Goal: Task Accomplishment & Management: Manage account settings

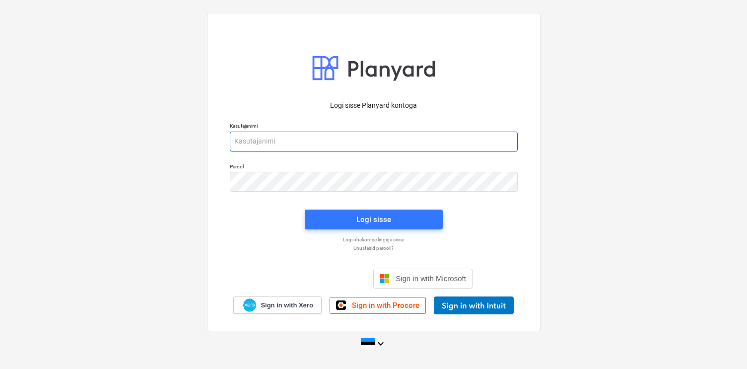
click at [267, 146] on input "email" at bounding box center [374, 142] width 288 height 20
type input "[EMAIL_ADDRESS][DOMAIN_NAME]"
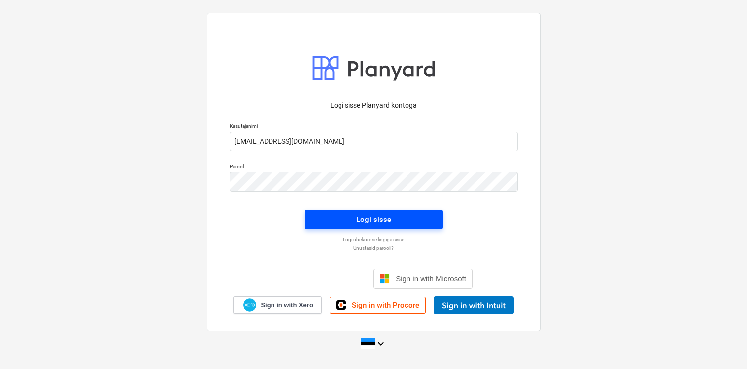
click at [337, 222] on span "Logi sisse" at bounding box center [374, 219] width 114 height 13
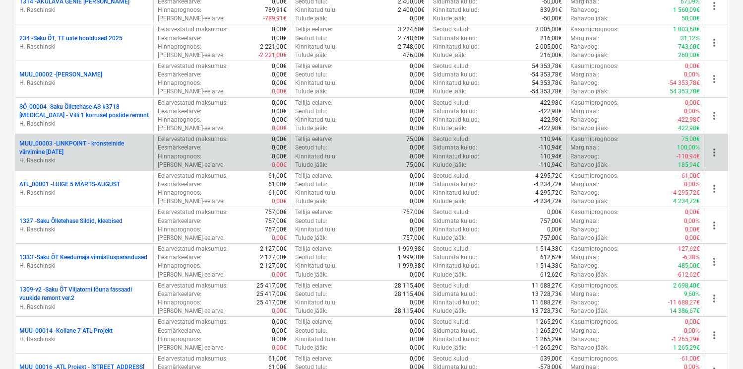
scroll to position [575, 0]
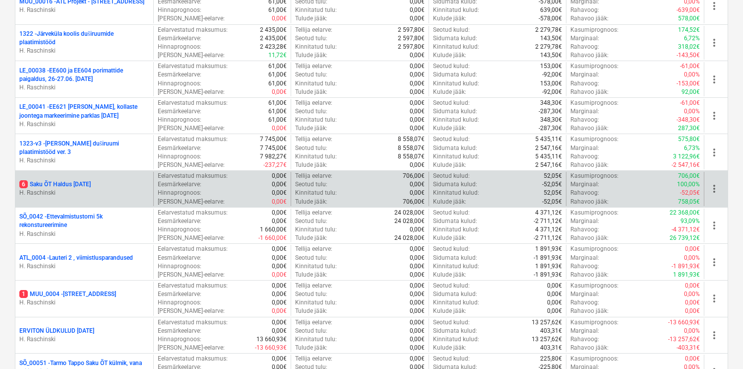
click at [90, 184] on p "6 Saku ÕT Haldus [DATE]" at bounding box center [54, 184] width 71 height 8
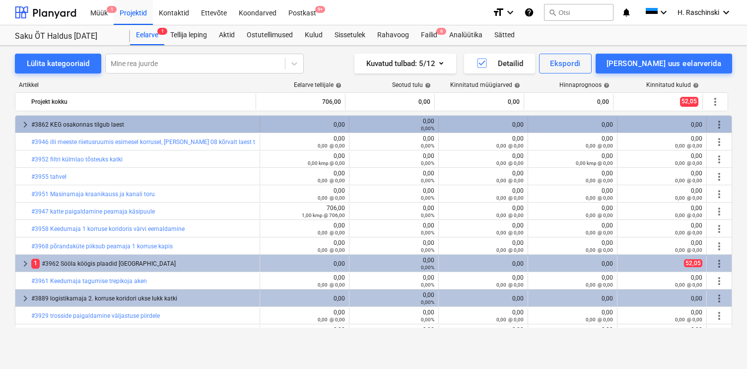
click at [22, 124] on span "keyboard_arrow_right" at bounding box center [25, 125] width 12 height 12
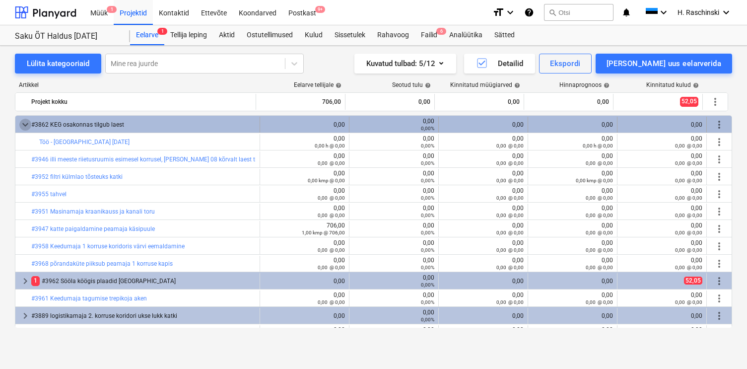
click at [27, 122] on span "keyboard_arrow_down" at bounding box center [25, 125] width 12 height 12
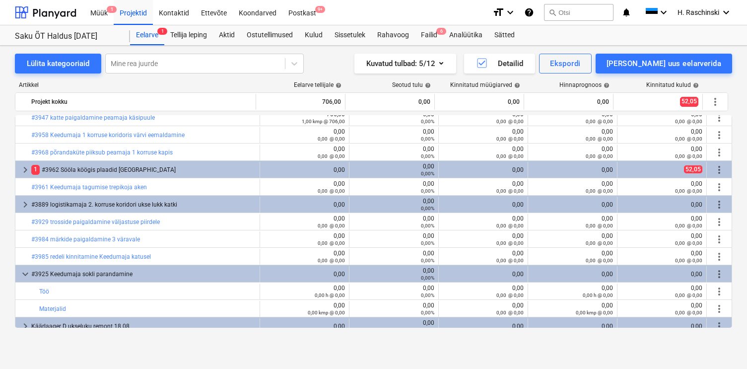
scroll to position [100, 0]
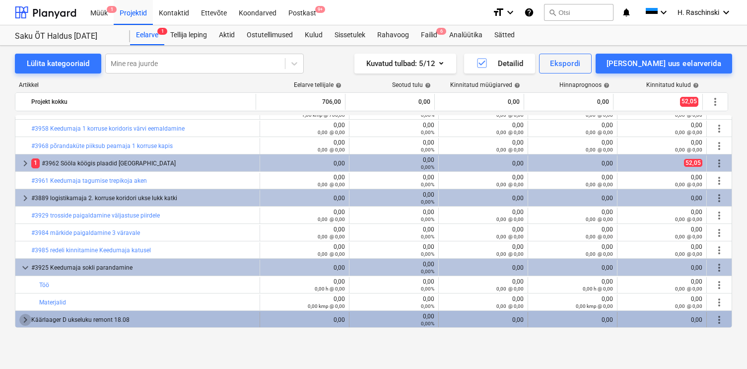
click at [24, 316] on span "keyboard_arrow_right" at bounding box center [25, 320] width 12 height 12
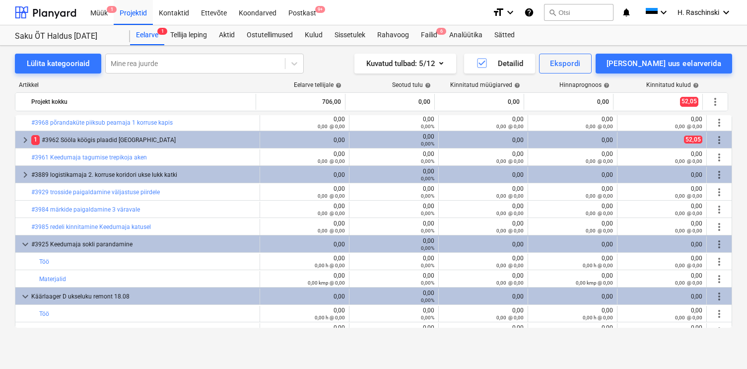
scroll to position [135, 0]
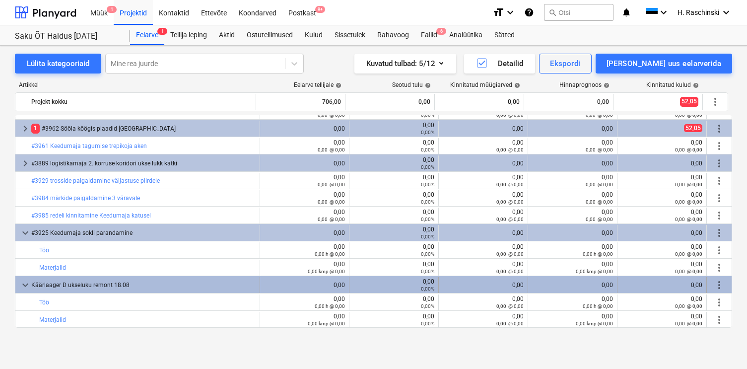
click at [23, 282] on span "keyboard_arrow_down" at bounding box center [25, 285] width 12 height 12
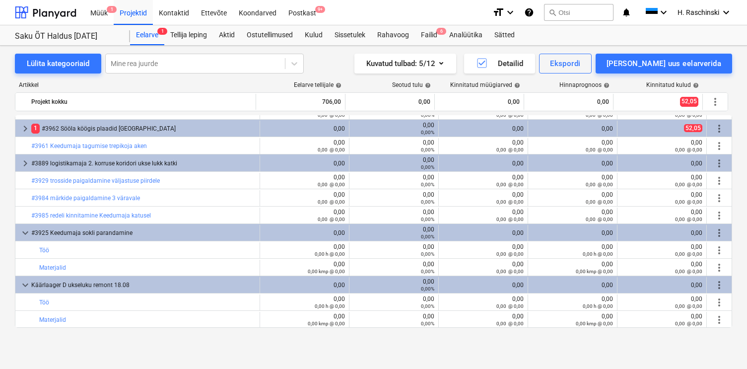
scroll to position [100, 0]
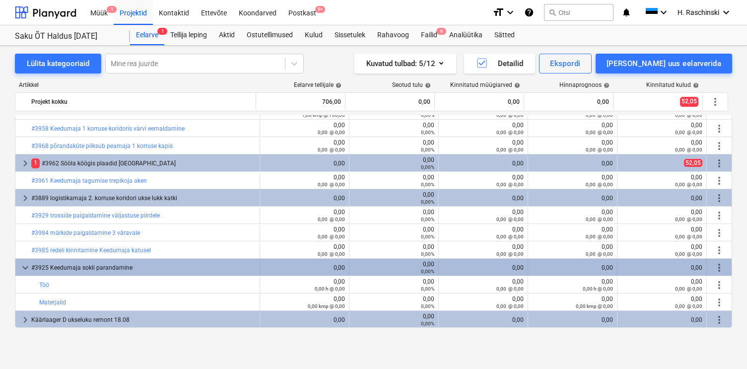
click at [23, 272] on span "keyboard_arrow_down" at bounding box center [25, 268] width 12 height 12
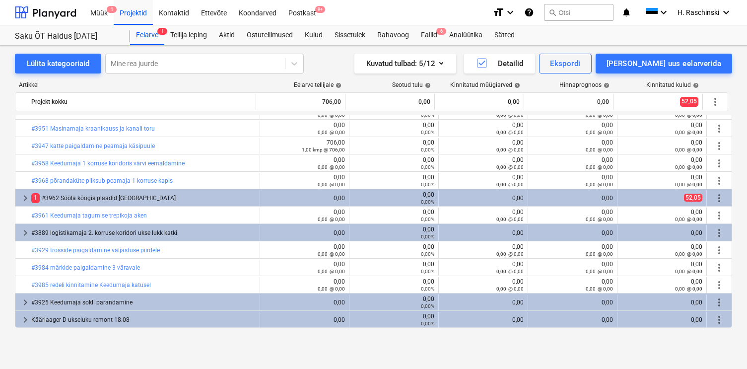
scroll to position [66, 0]
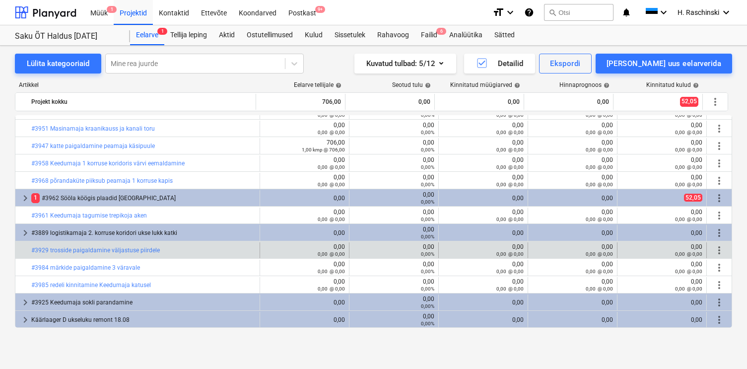
click at [716, 248] on span "more_vert" at bounding box center [719, 250] width 12 height 12
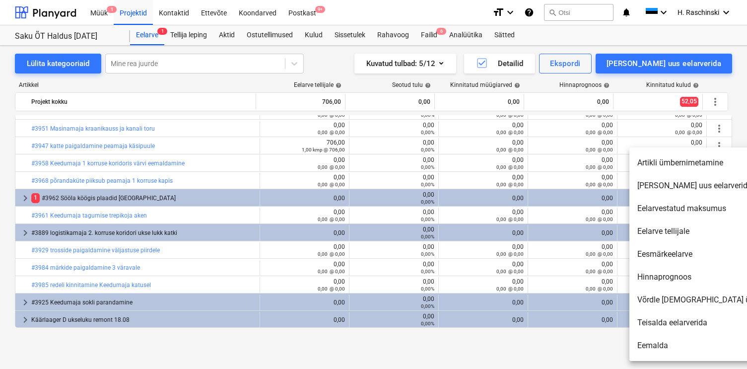
click at [670, 188] on li "[PERSON_NAME] uus eelarverida" at bounding box center [714, 185] width 171 height 23
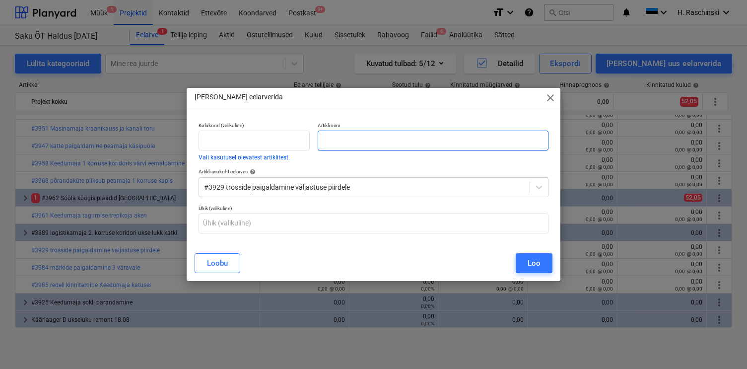
click at [434, 145] on input "text" at bounding box center [433, 141] width 230 height 20
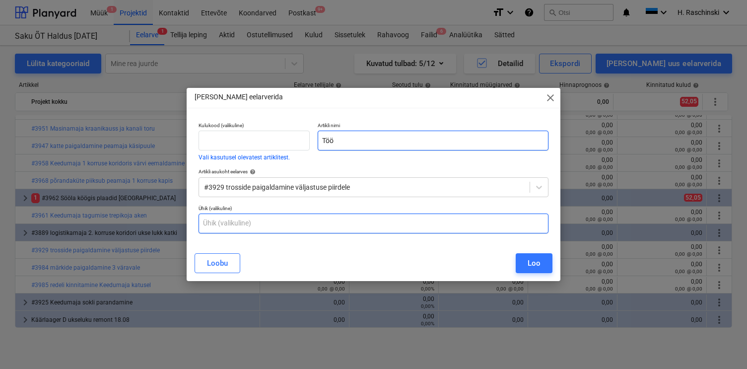
type input "Töö"
click at [317, 220] on input "text" at bounding box center [373, 223] width 350 height 20
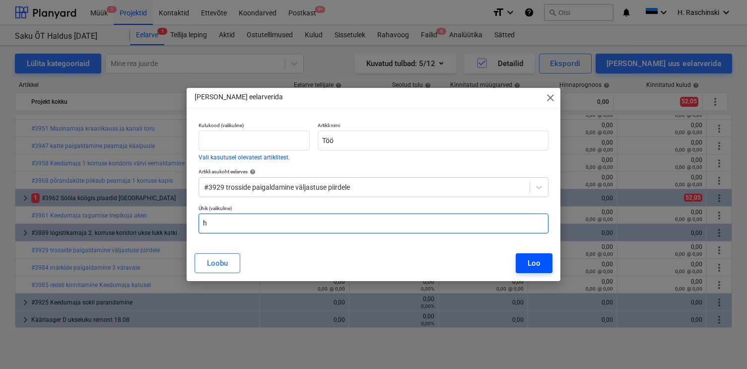
type input "h"
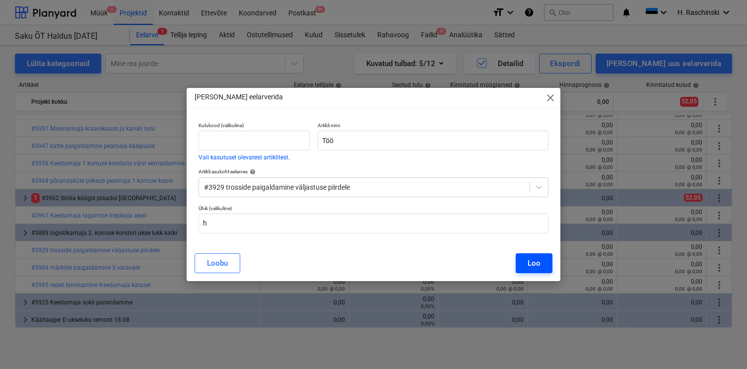
click at [527, 260] on button "Loo" at bounding box center [534, 263] width 37 height 20
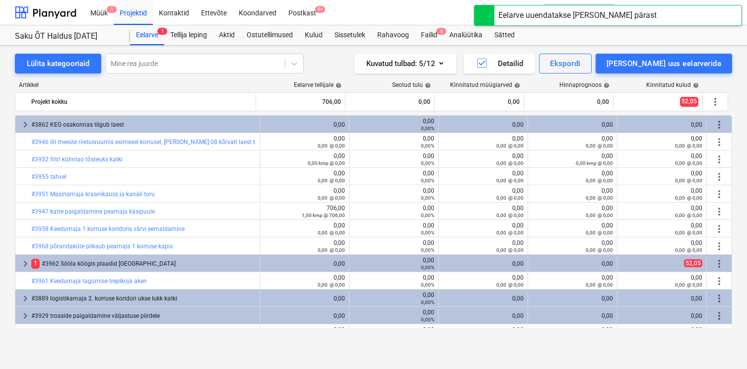
scroll to position [66, 0]
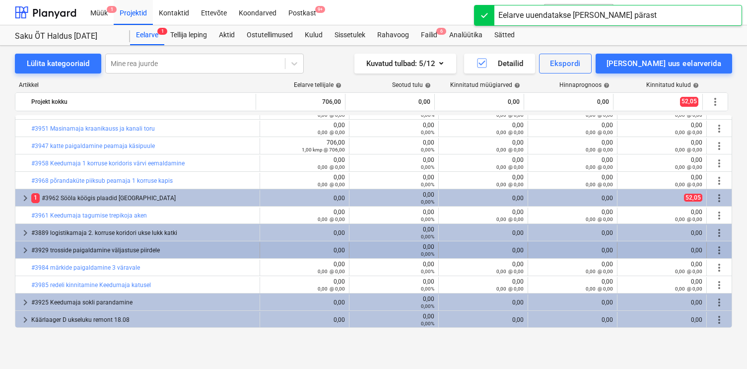
click at [713, 250] on span "more_vert" at bounding box center [719, 250] width 12 height 12
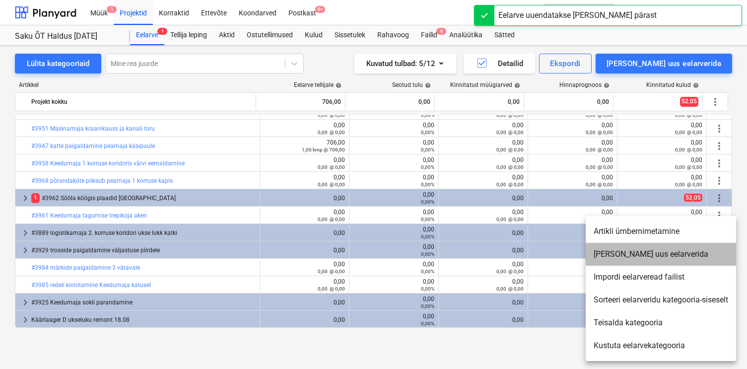
click at [630, 252] on li "[PERSON_NAME] uus eelarverida" at bounding box center [661, 254] width 150 height 23
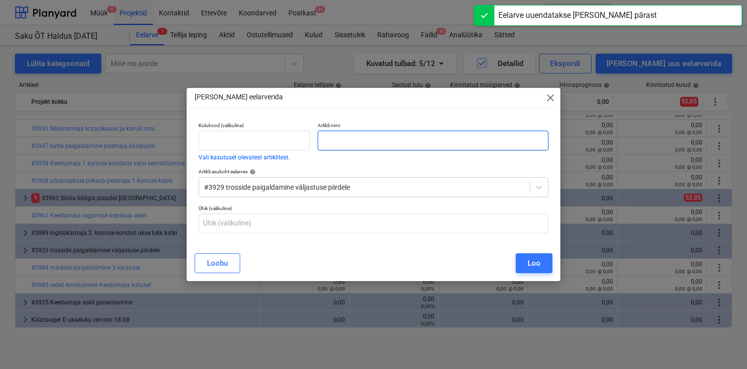
click at [466, 142] on input "text" at bounding box center [433, 141] width 230 height 20
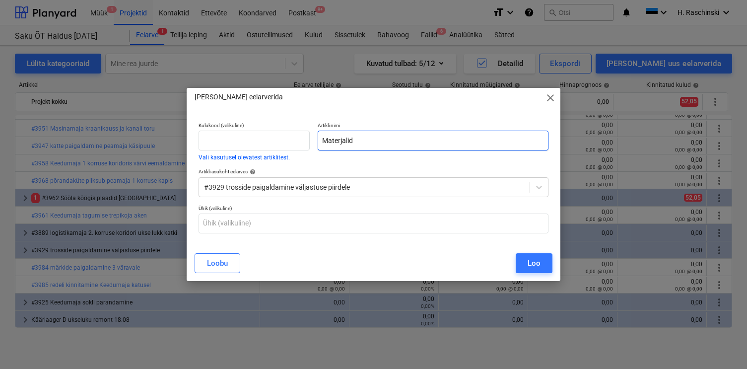
type input "Materjalid"
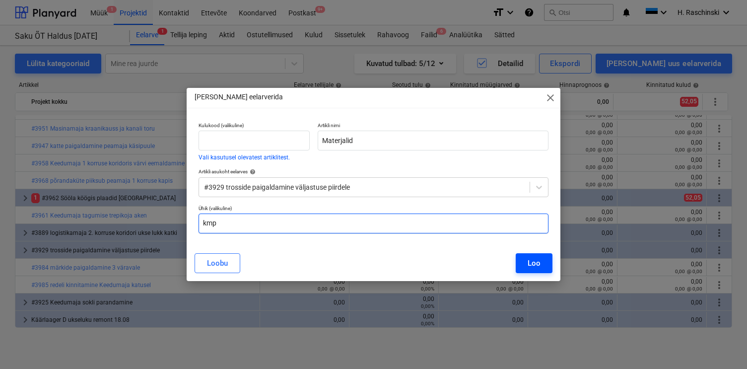
type input "kmp"
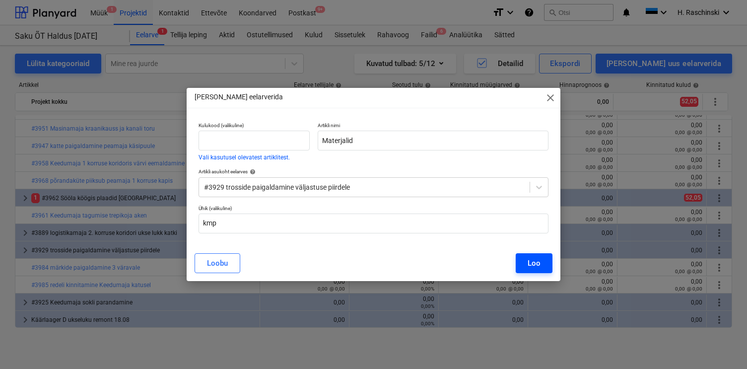
click at [528, 263] on div "Loo" at bounding box center [533, 263] width 13 height 13
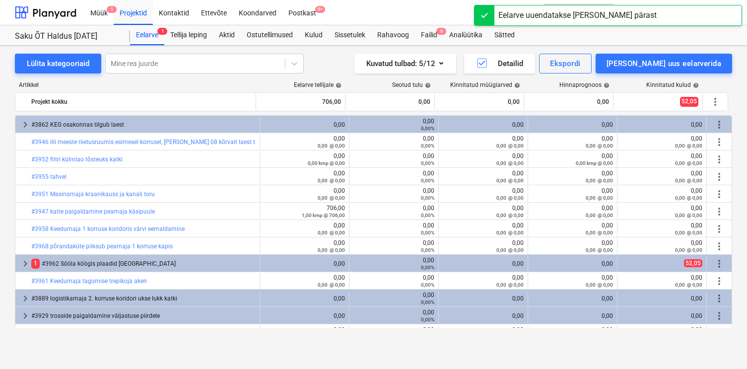
scroll to position [66, 0]
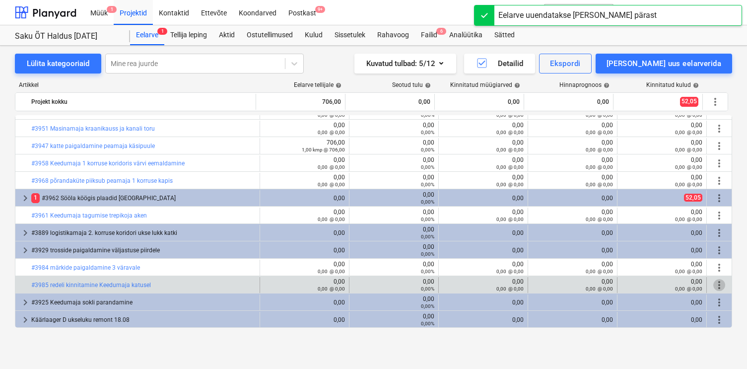
click at [716, 285] on span "more_vert" at bounding box center [719, 285] width 12 height 12
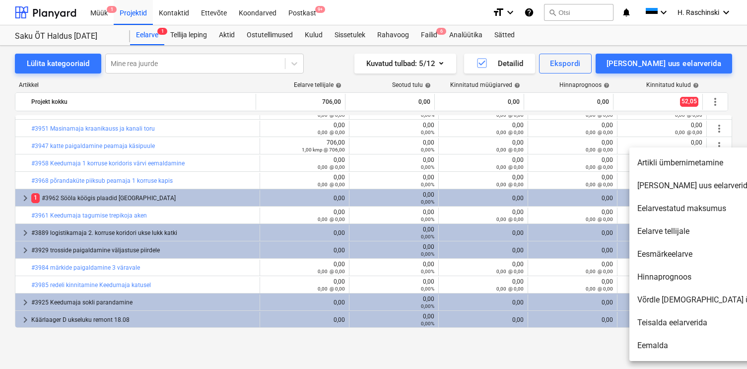
drag, startPoint x: 180, startPoint y: 279, endPoint x: 73, endPoint y: 286, distance: 106.9
click at [73, 286] on div at bounding box center [373, 184] width 747 height 369
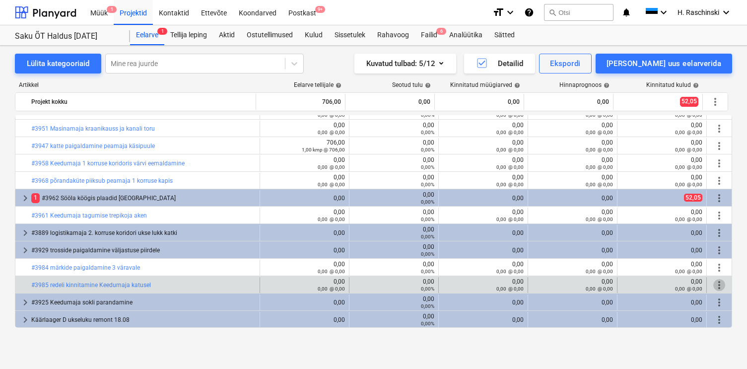
click at [718, 285] on span "more_vert" at bounding box center [719, 285] width 12 height 12
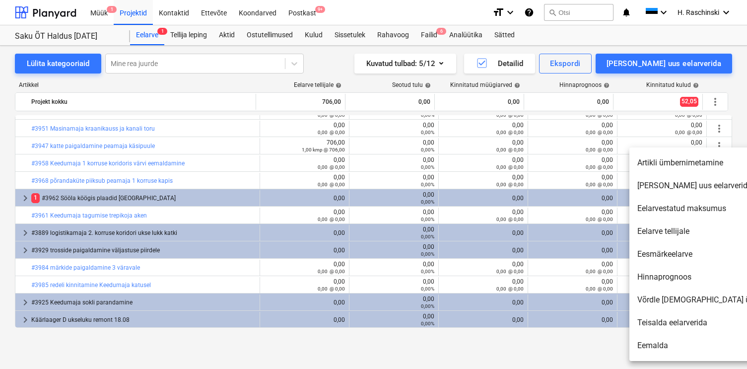
click at [684, 164] on li "Artikli ümbernimetamine" at bounding box center [714, 162] width 171 height 23
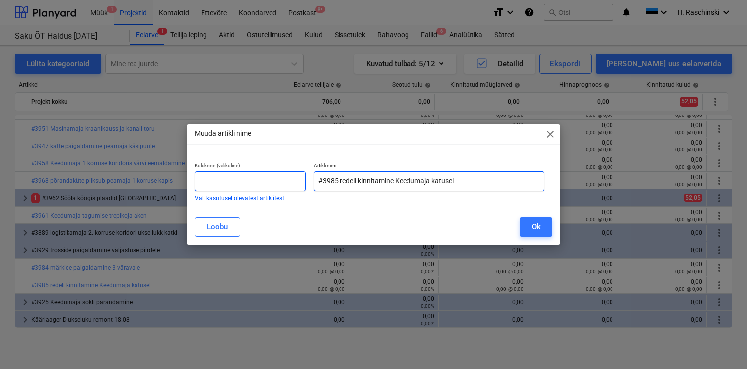
drag, startPoint x: 472, startPoint y: 181, endPoint x: 251, endPoint y: 180, distance: 221.8
click at [251, 180] on div "Kulukood (valikuline) Vali kasutusel olevatest artiklitest. Artikli nimi #3985 …" at bounding box center [370, 181] width 358 height 46
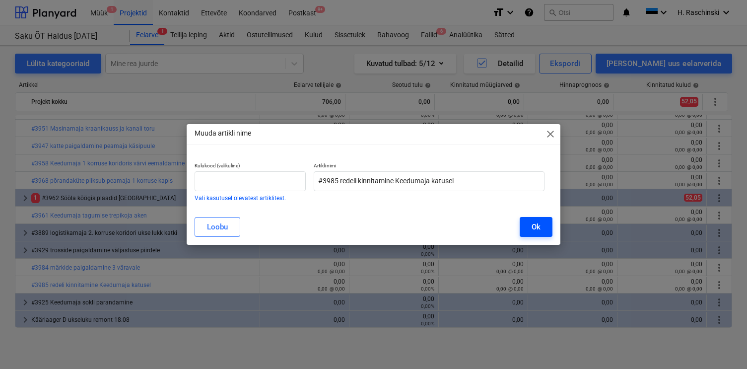
click at [531, 225] on div "Ok" at bounding box center [535, 226] width 9 height 13
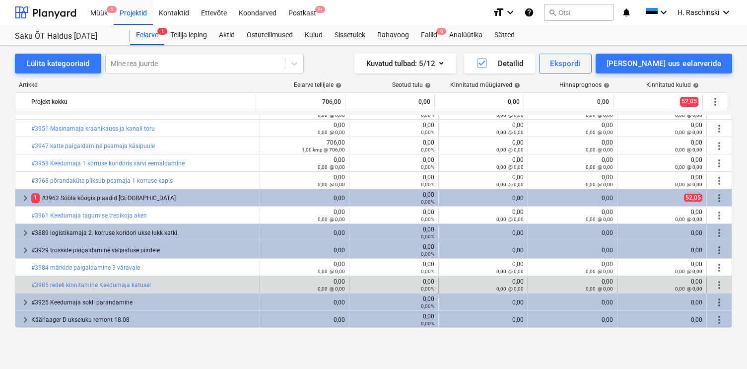
click at [716, 283] on span "more_vert" at bounding box center [719, 285] width 12 height 12
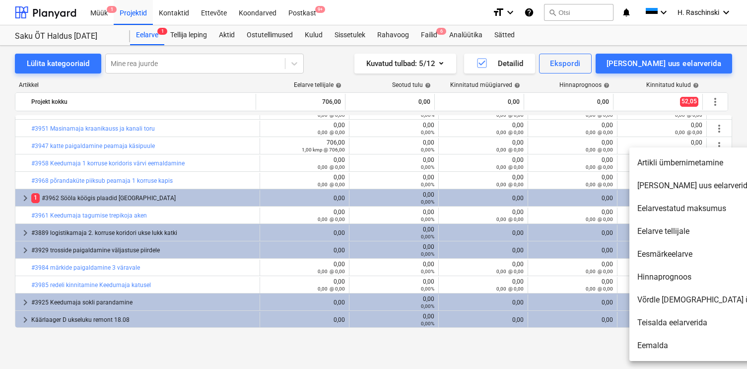
click at [665, 341] on li "Eemalda" at bounding box center [714, 345] width 171 height 23
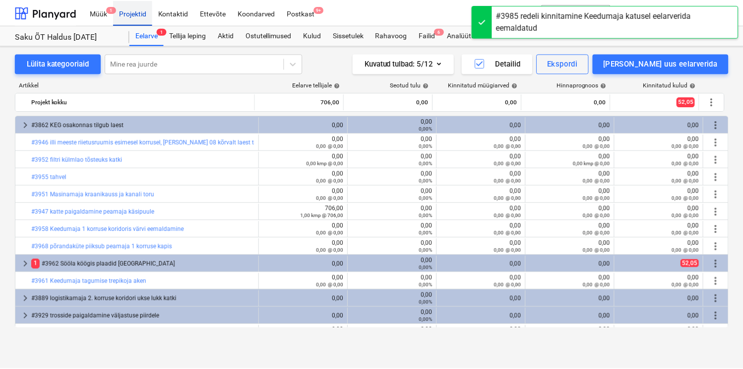
scroll to position [48, 0]
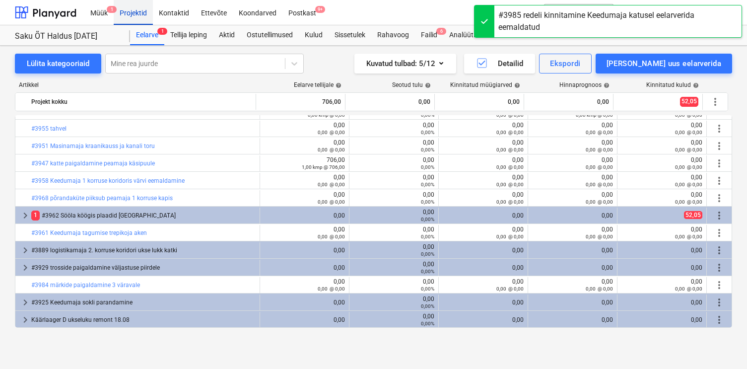
click at [132, 14] on div "Projektid" at bounding box center [133, 12] width 39 height 25
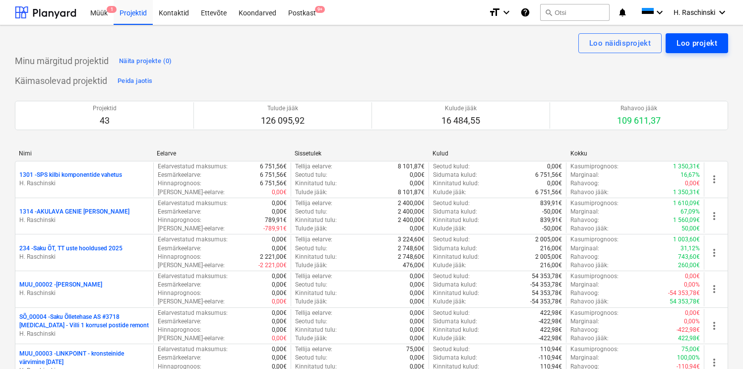
click at [711, 44] on div "Loo projekt" at bounding box center [697, 43] width 41 height 13
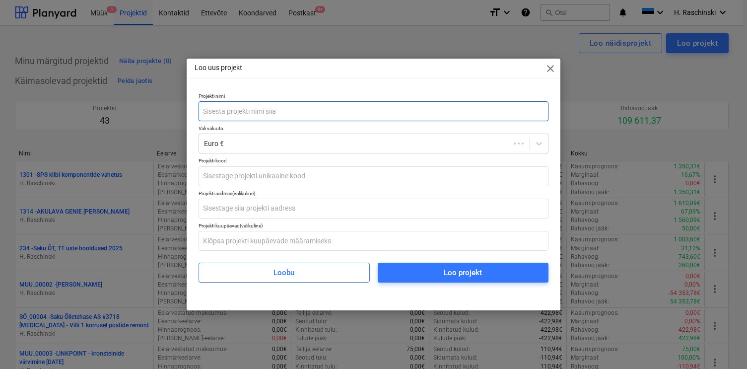
click at [336, 119] on input "text" at bounding box center [373, 111] width 350 height 20
type input "#3985 redeli kinnitamine Keedumaja katusel"
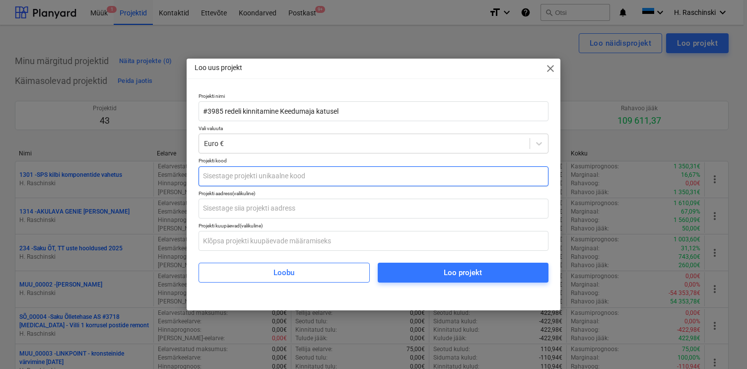
click at [273, 177] on input "text" at bounding box center [373, 176] width 350 height 20
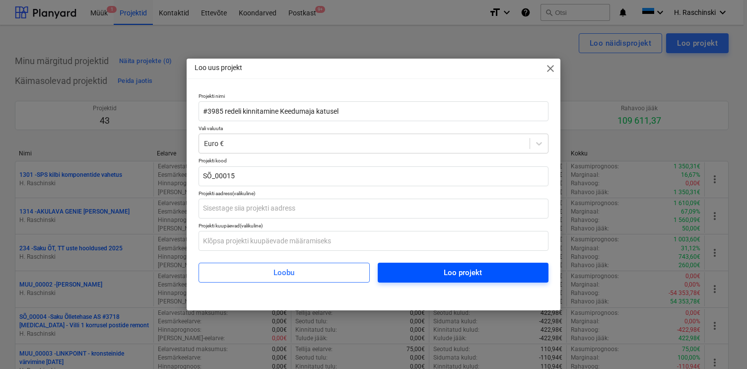
click at [413, 271] on span "Loo projekt" at bounding box center [463, 272] width 147 height 13
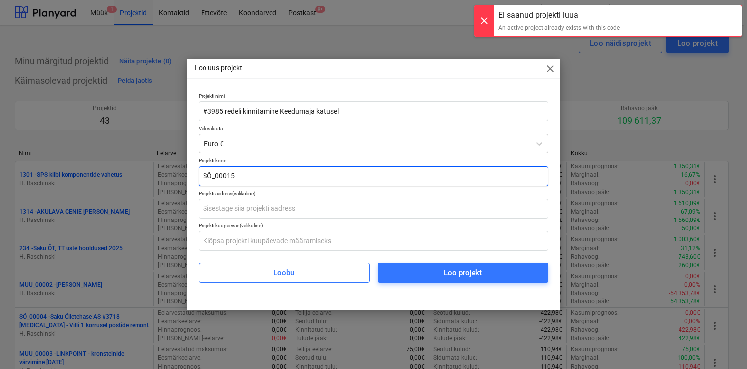
click at [250, 172] on input "SÕ_00015" at bounding box center [373, 176] width 350 height 20
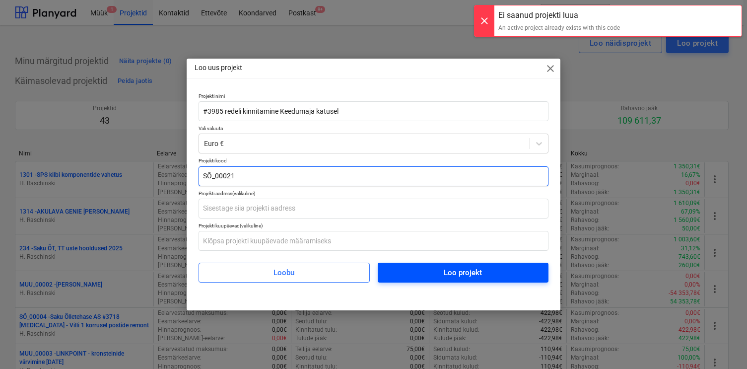
type input "SÕ_00021"
click at [414, 267] on span "Loo projekt" at bounding box center [463, 272] width 147 height 13
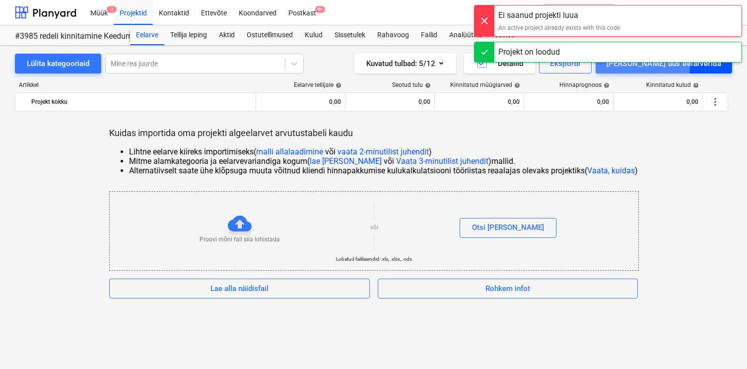
click at [661, 66] on div "[PERSON_NAME] uus eelarverida" at bounding box center [663, 63] width 115 height 13
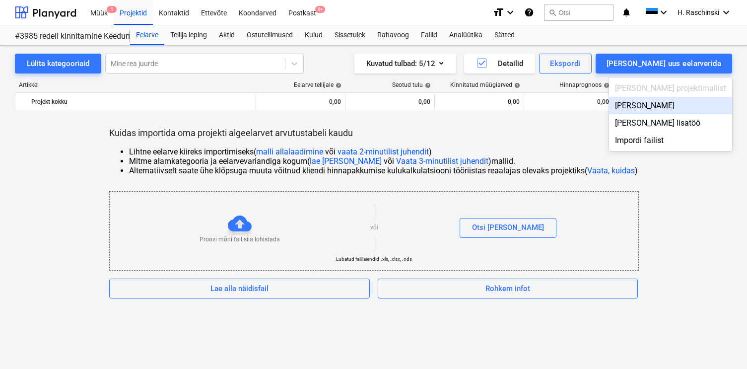
click at [666, 105] on div "[PERSON_NAME]" at bounding box center [670, 105] width 123 height 17
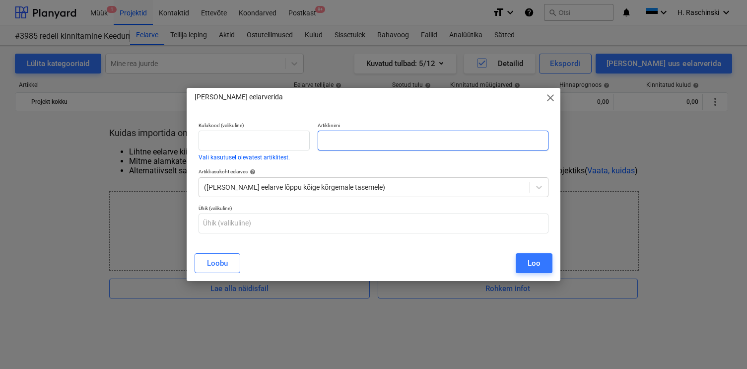
click at [401, 145] on input "text" at bounding box center [433, 141] width 230 height 20
type input "Töö"
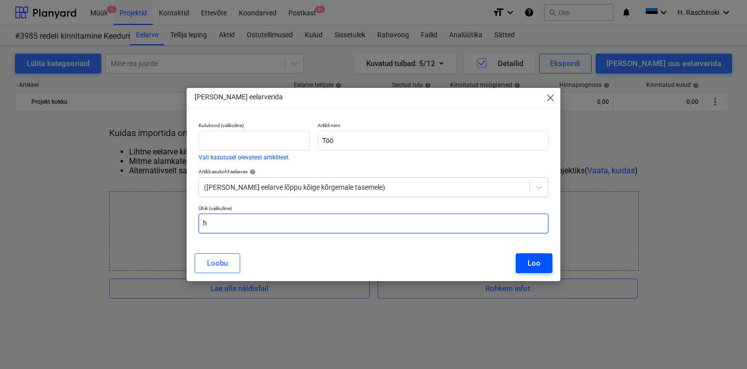
type input "h"
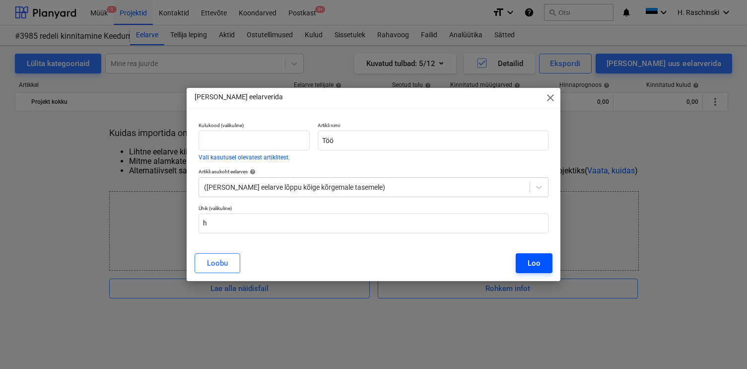
click at [542, 267] on button "Loo" at bounding box center [534, 263] width 37 height 20
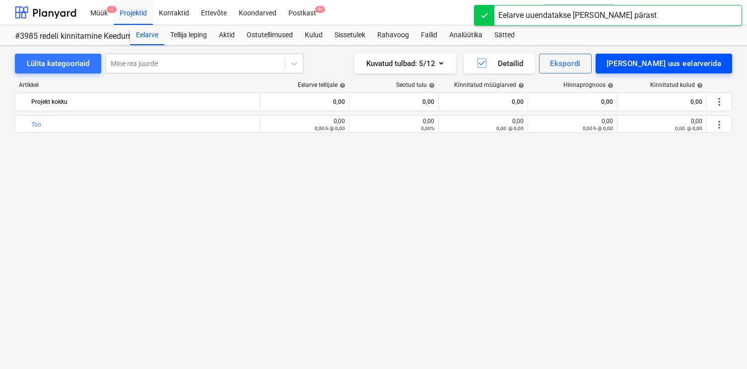
click at [675, 71] on button "[PERSON_NAME] uus eelarverida" at bounding box center [663, 64] width 136 height 20
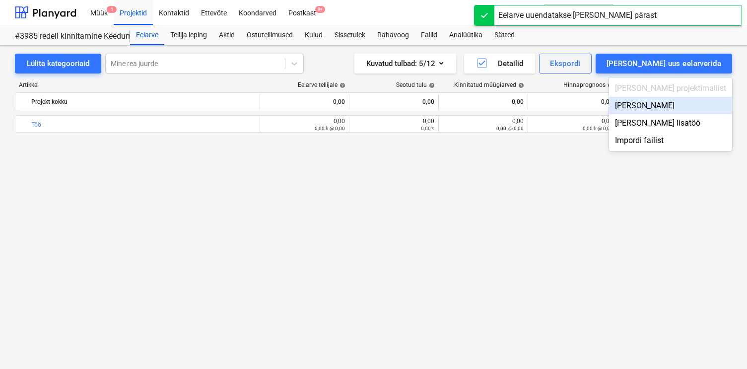
click at [668, 109] on div "[PERSON_NAME]" at bounding box center [670, 105] width 123 height 17
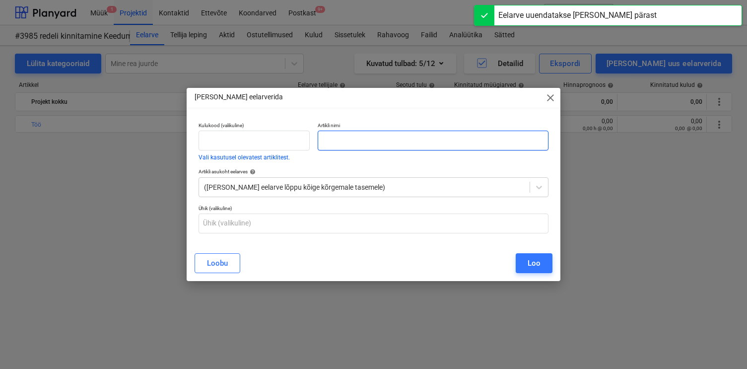
click at [525, 140] on input "text" at bounding box center [433, 141] width 230 height 20
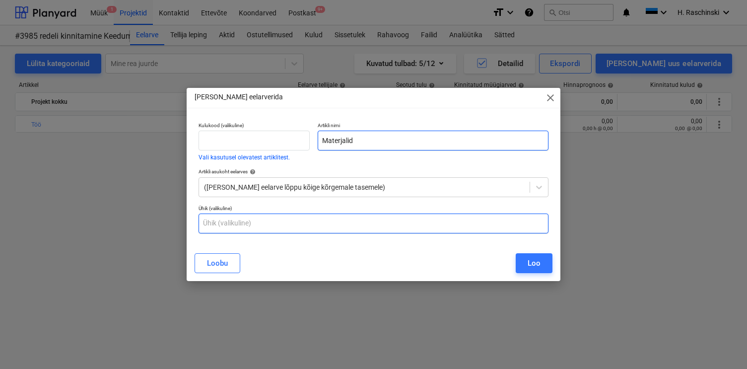
type input "Materjalid"
click at [395, 220] on input "text" at bounding box center [373, 223] width 350 height 20
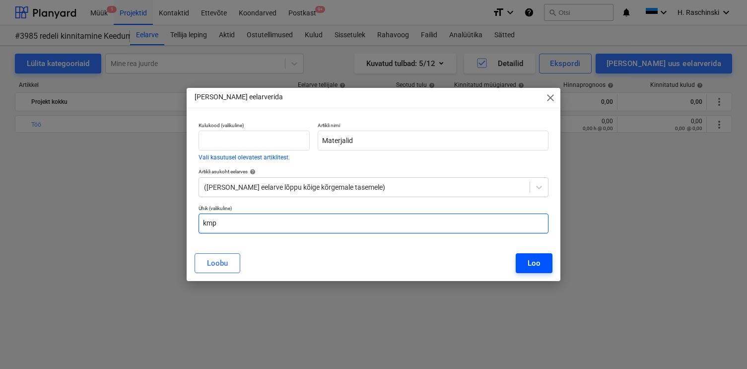
type input "kmp"
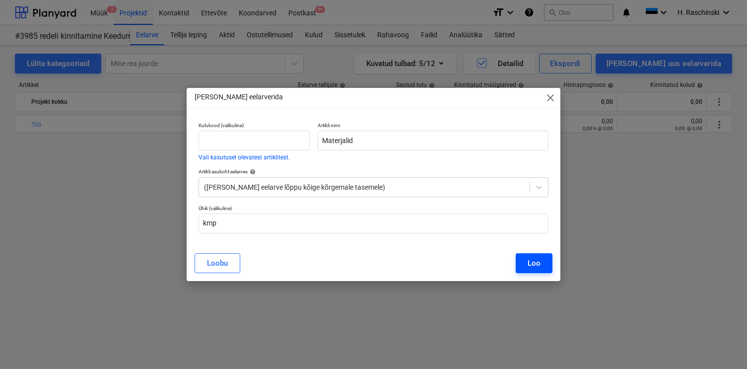
click at [538, 259] on div "Loo" at bounding box center [533, 263] width 13 height 13
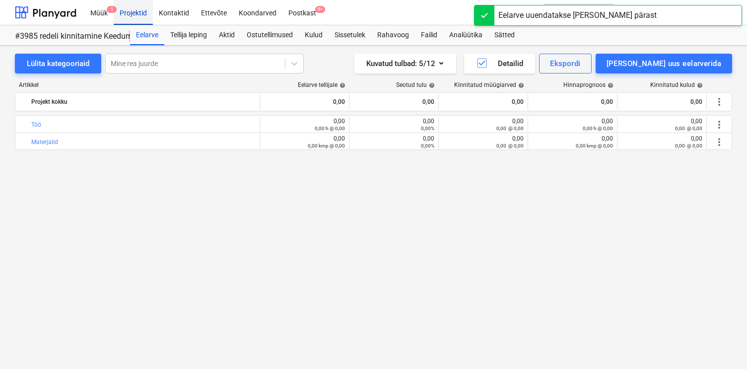
click at [137, 11] on div "Projektid" at bounding box center [133, 12] width 39 height 25
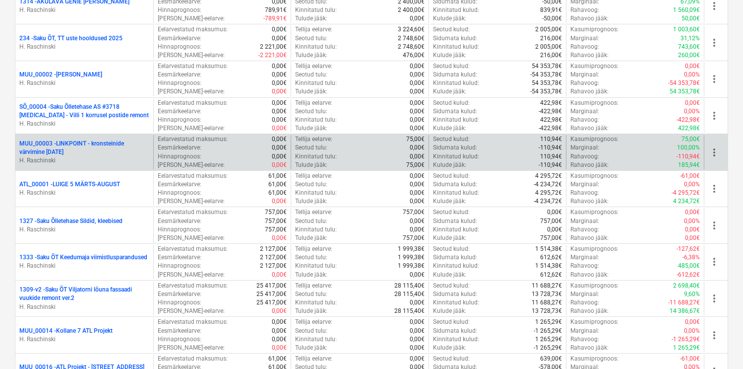
scroll to position [575, 0]
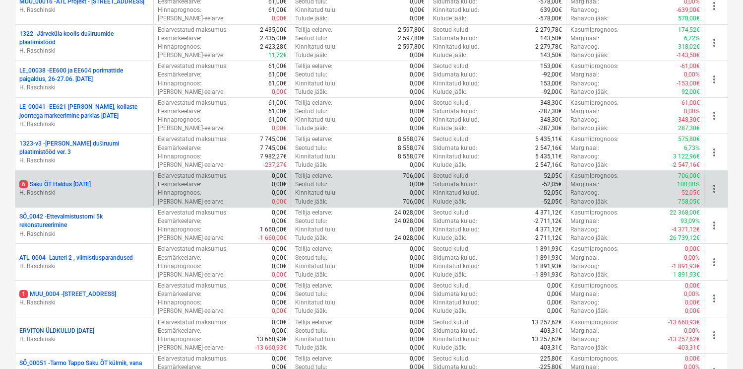
click at [82, 179] on div "6 Saku ÕT Haldus [DATE] H. [GEOGRAPHIC_DATA]" at bounding box center [84, 189] width 138 height 34
click at [79, 183] on p "6 Saku ÕT Haldus [DATE]" at bounding box center [54, 184] width 71 height 8
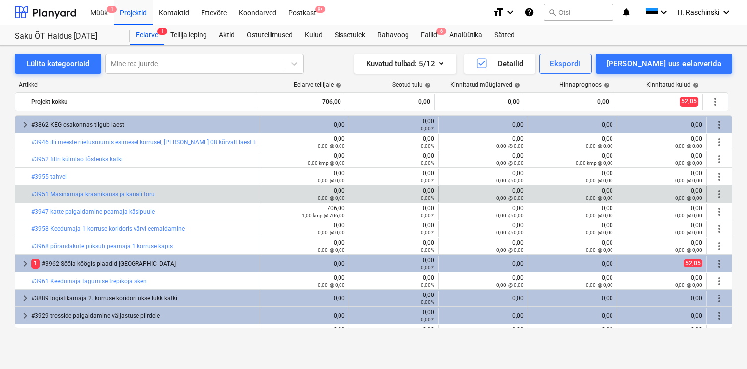
scroll to position [48, 0]
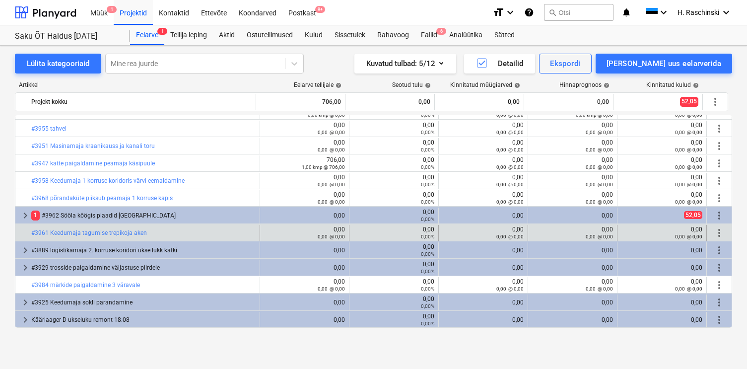
click at [716, 232] on span "more_vert" at bounding box center [719, 233] width 12 height 12
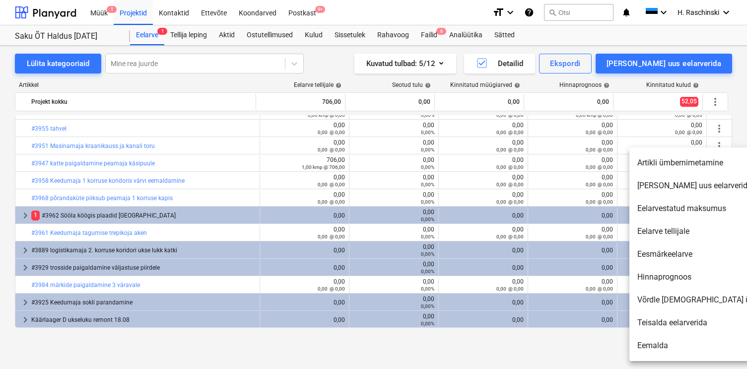
click at [295, 342] on div at bounding box center [373, 184] width 747 height 369
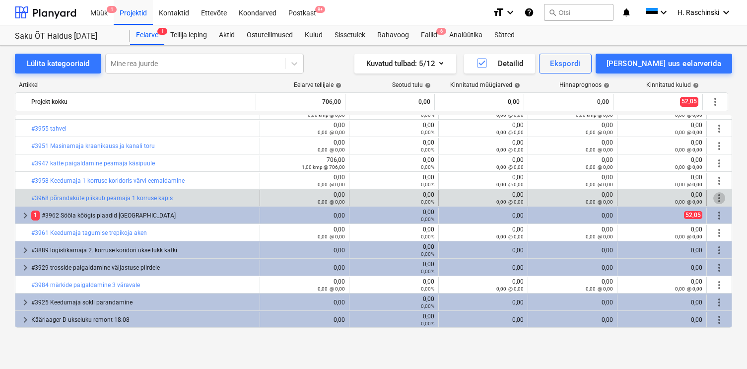
click at [716, 200] on span "more_vert" at bounding box center [719, 198] width 12 height 12
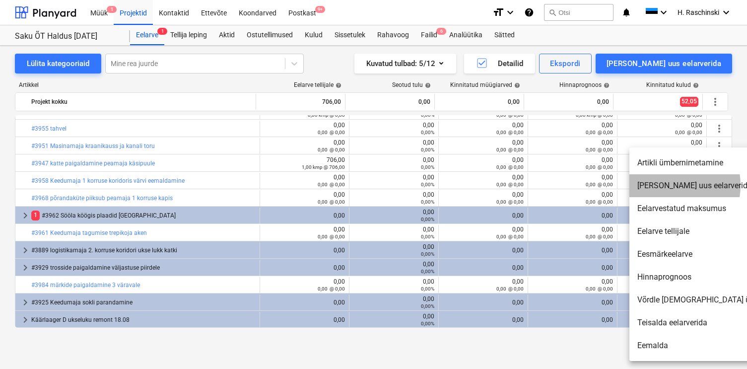
click at [663, 185] on li "[PERSON_NAME] uus eelarverida" at bounding box center [714, 185] width 171 height 23
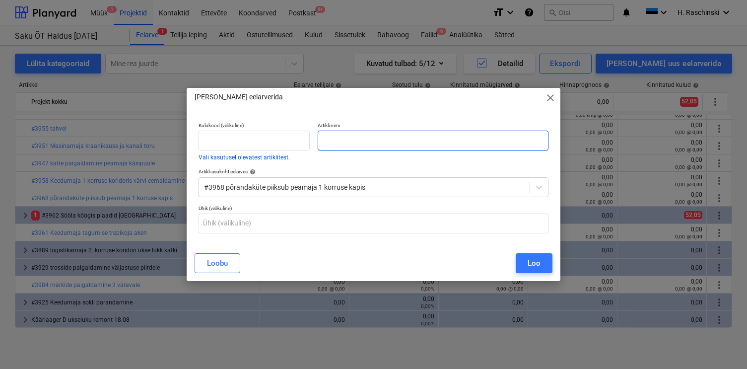
click at [457, 144] on input "text" at bounding box center [433, 141] width 230 height 20
type input "Töö"
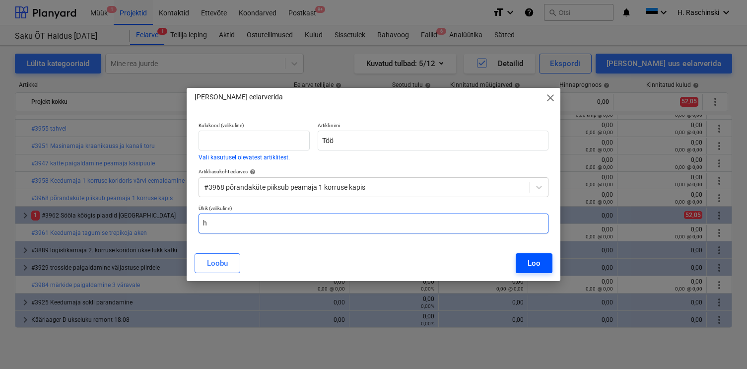
type input "h"
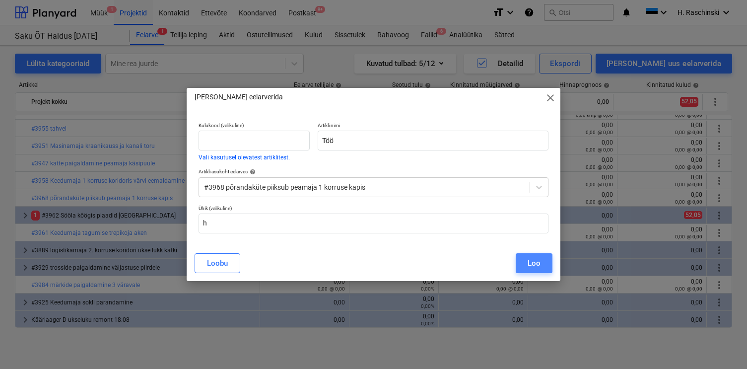
click at [529, 258] on div "Loo" at bounding box center [533, 263] width 13 height 13
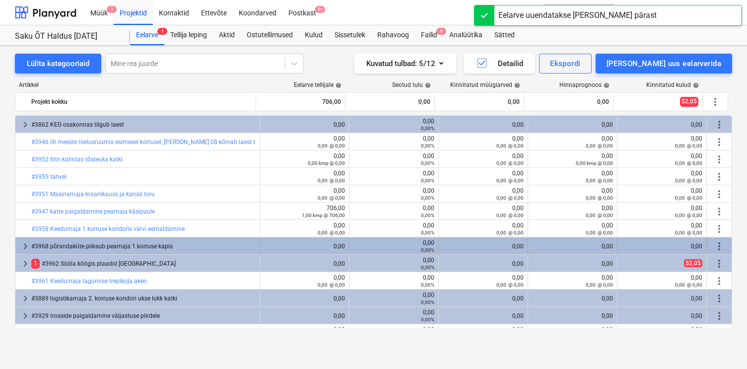
scroll to position [48, 0]
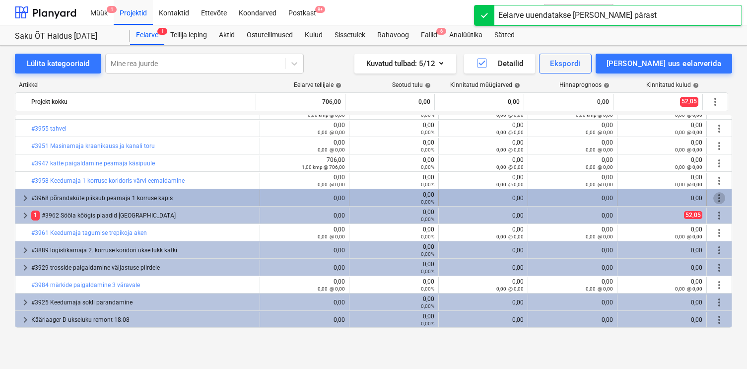
click at [713, 194] on span "more_vert" at bounding box center [719, 198] width 12 height 12
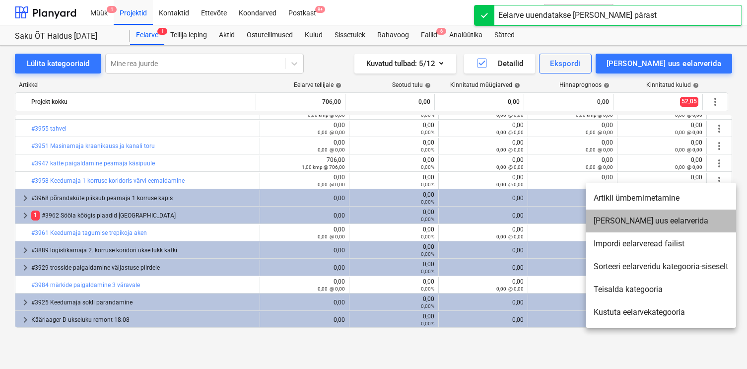
click at [649, 224] on li "[PERSON_NAME] uus eelarverida" at bounding box center [661, 220] width 150 height 23
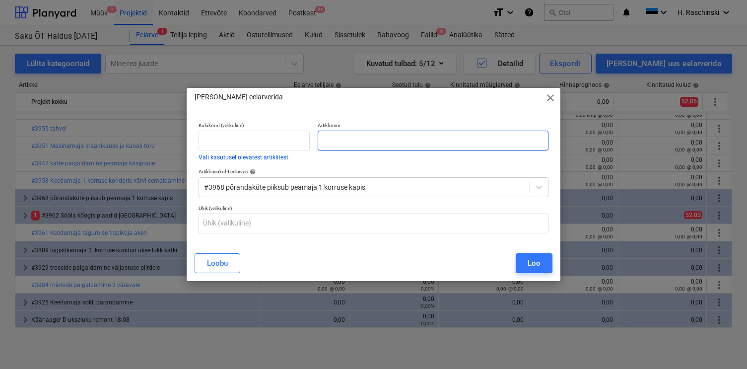
click at [430, 143] on input "text" at bounding box center [433, 141] width 230 height 20
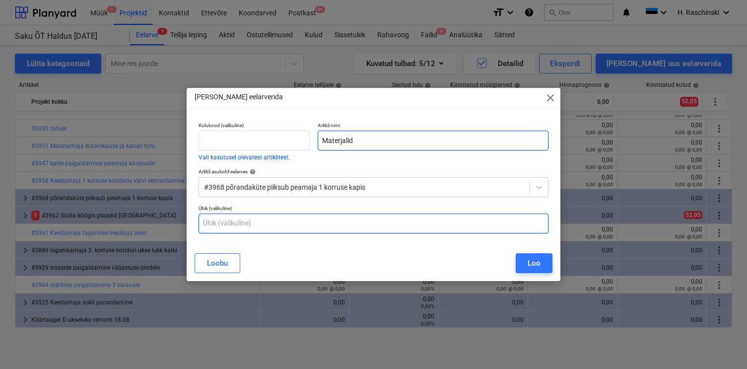
type input "Materjalid"
click at [322, 225] on input "text" at bounding box center [373, 223] width 350 height 20
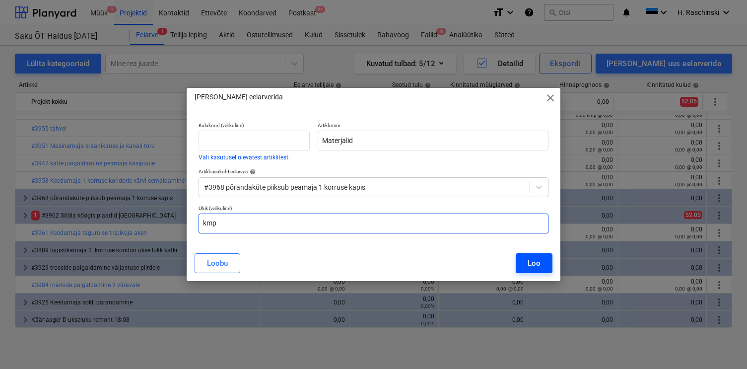
type input "kmp"
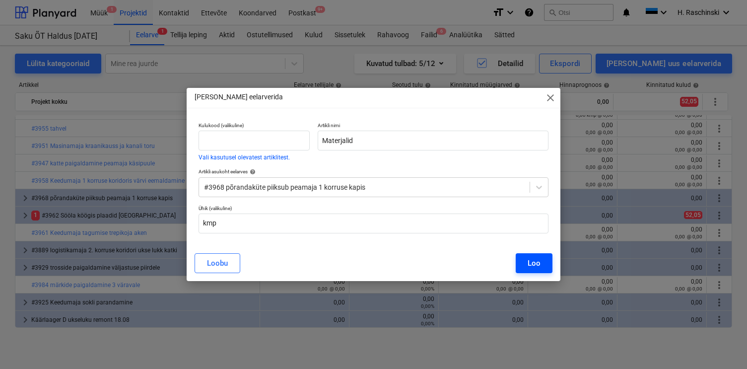
click at [526, 260] on button "Loo" at bounding box center [534, 263] width 37 height 20
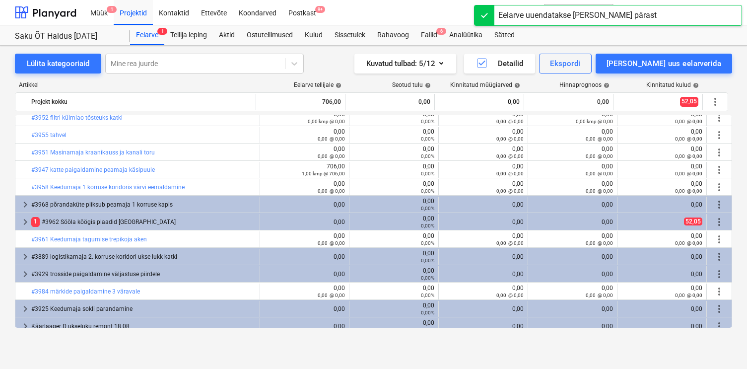
scroll to position [41, 0]
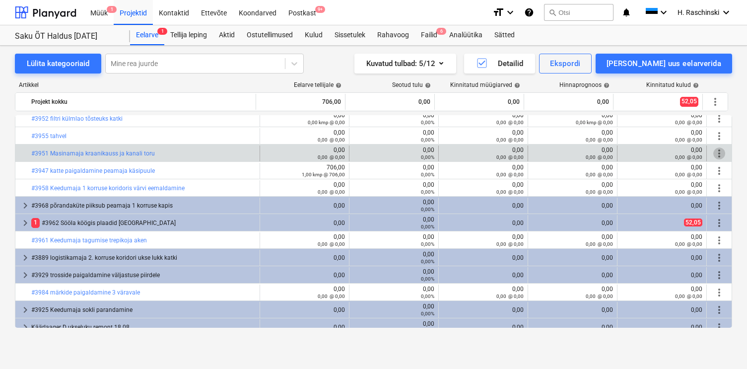
click at [713, 151] on span "more_vert" at bounding box center [719, 153] width 12 height 12
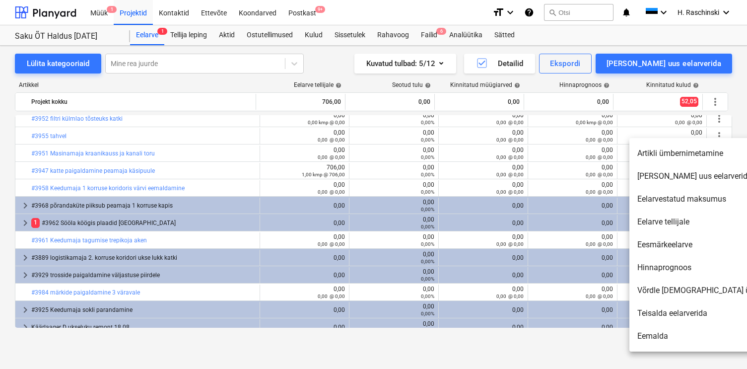
click at [669, 180] on li "[PERSON_NAME] uus eelarverida" at bounding box center [714, 176] width 171 height 23
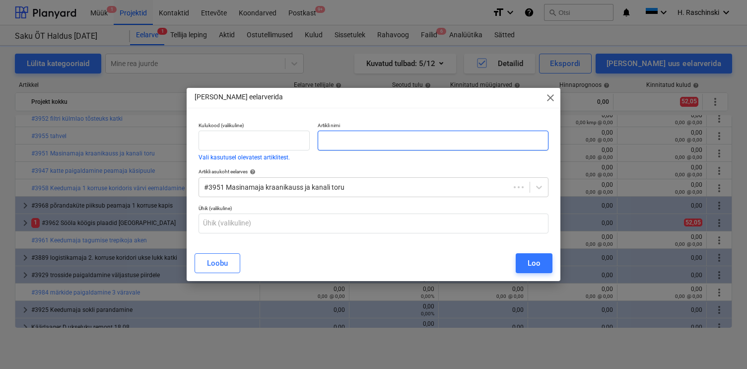
click at [504, 144] on input "text" at bounding box center [433, 141] width 230 height 20
type input "Töö"
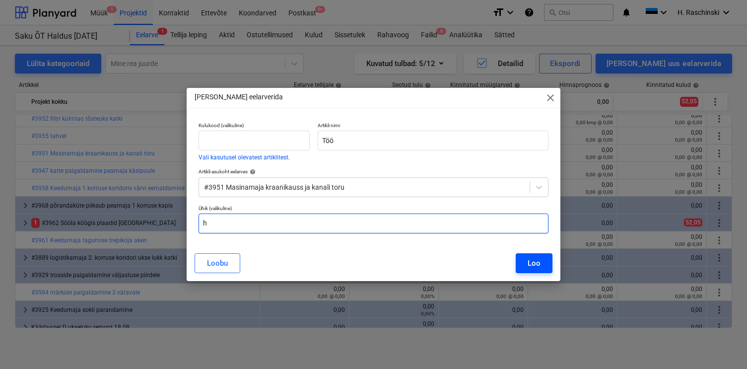
type input "h"
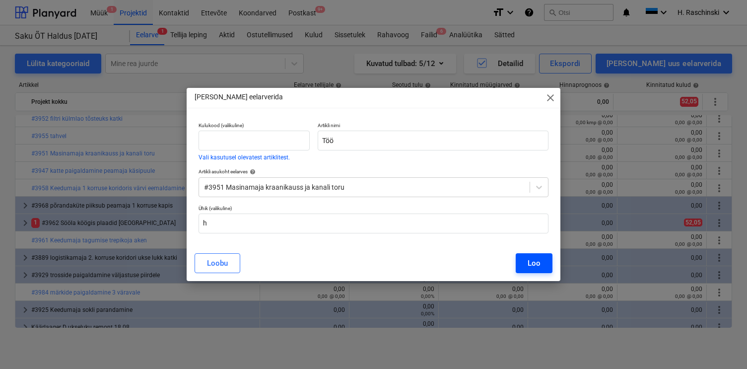
click at [536, 260] on div "Loo" at bounding box center [533, 263] width 13 height 13
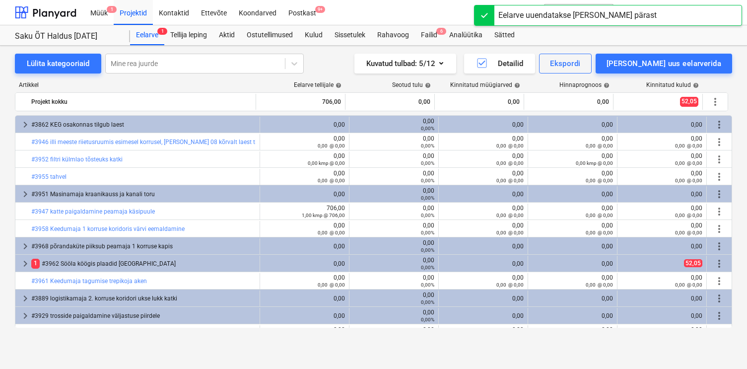
scroll to position [41, 0]
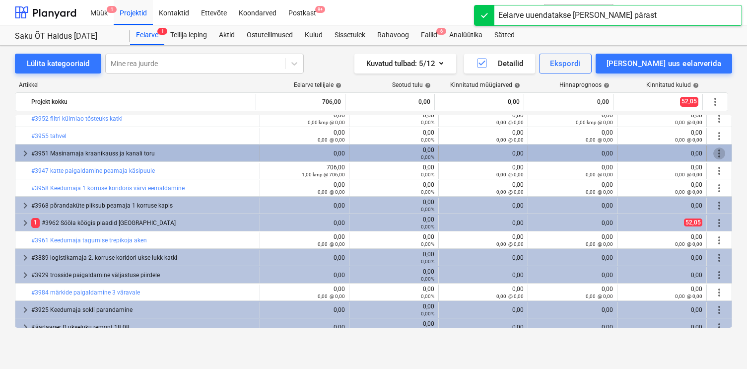
click at [715, 152] on span "more_vert" at bounding box center [719, 153] width 12 height 12
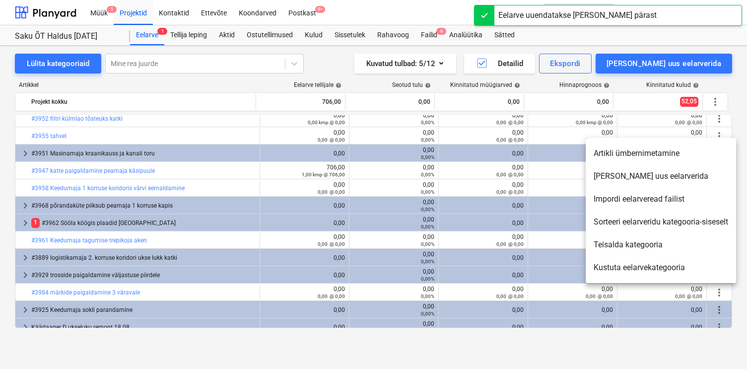
click at [653, 174] on li "[PERSON_NAME] uus eelarverida" at bounding box center [661, 176] width 150 height 23
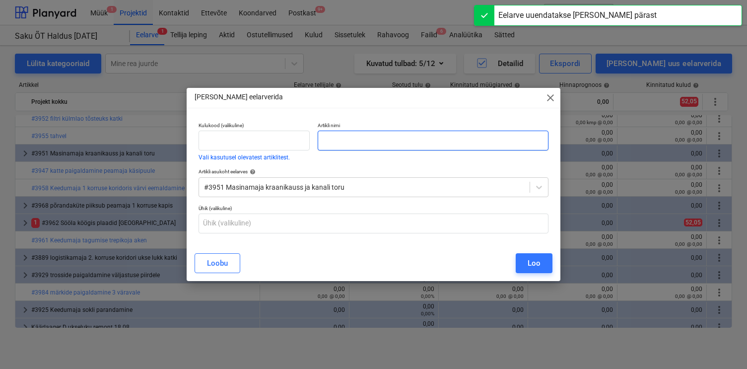
click at [520, 138] on input "text" at bounding box center [433, 141] width 230 height 20
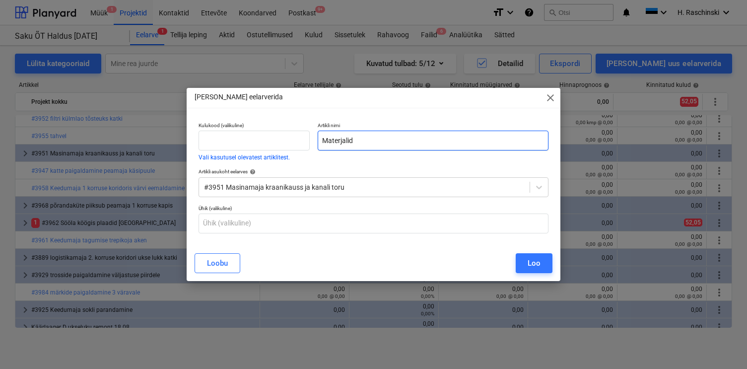
type input "Materjalid"
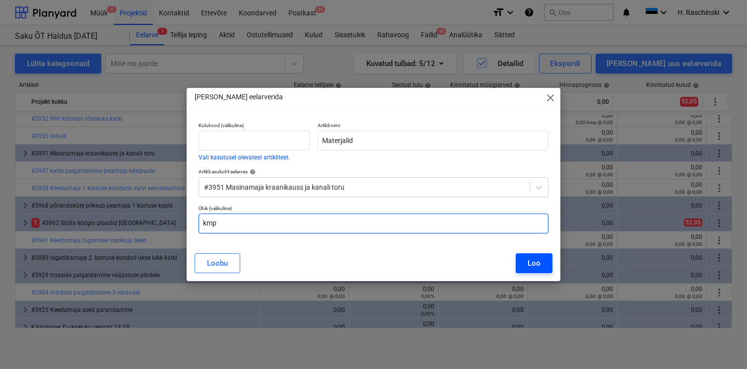
type input "kmp"
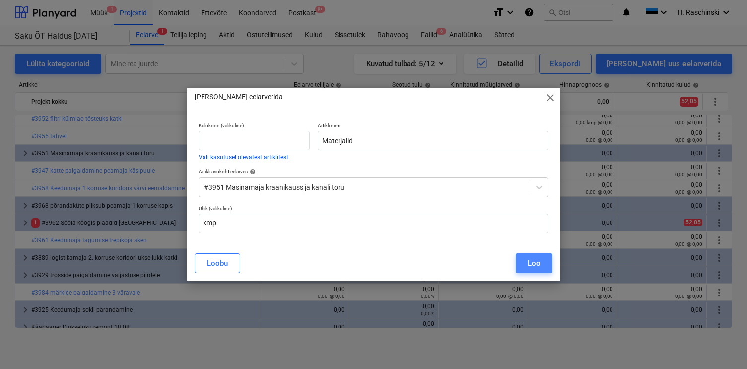
click at [529, 260] on div "Loo" at bounding box center [533, 263] width 13 height 13
